Goal: Navigation & Orientation: Find specific page/section

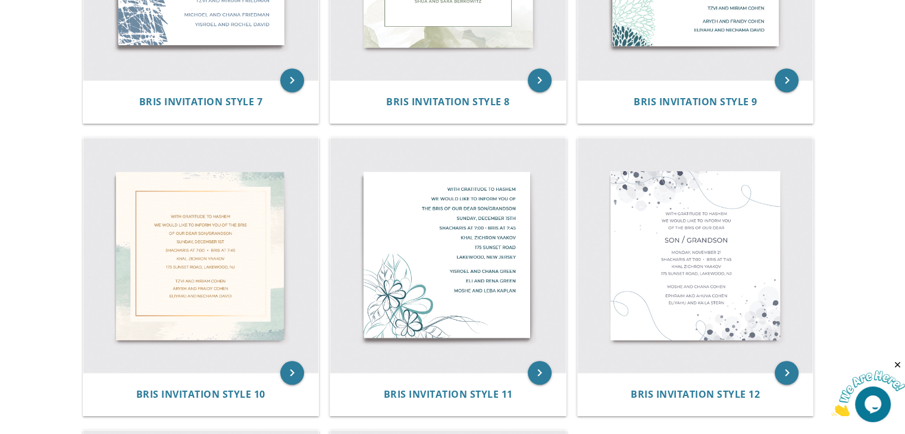
scroll to position [1006, 0]
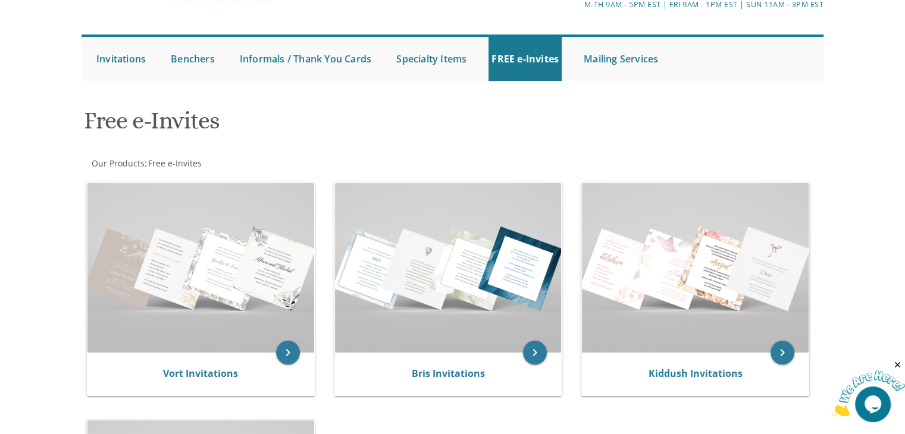
scroll to position [83, 0]
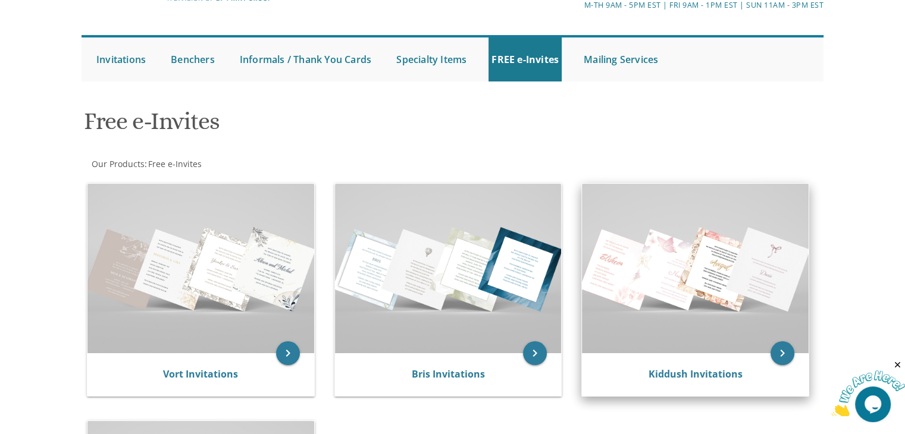
click at [695, 314] on img at bounding box center [695, 269] width 227 height 170
